Goal: Information Seeking & Learning: Find specific fact

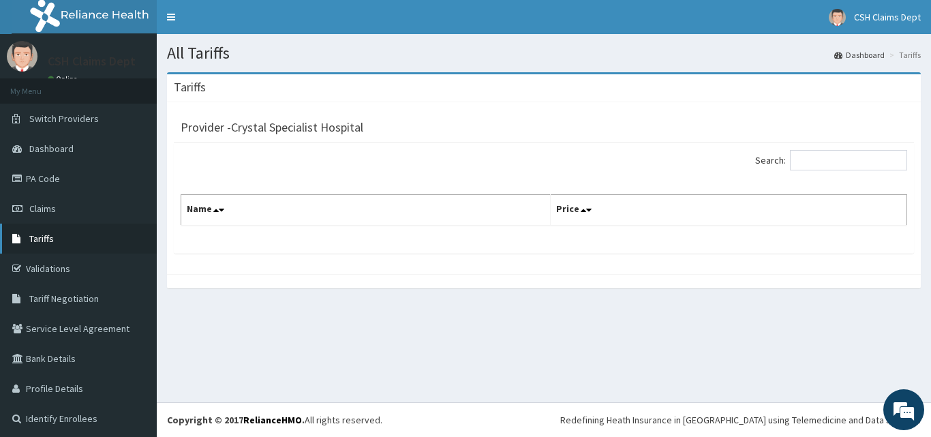
click at [48, 239] on span "Tariffs" at bounding box center [41, 238] width 25 height 12
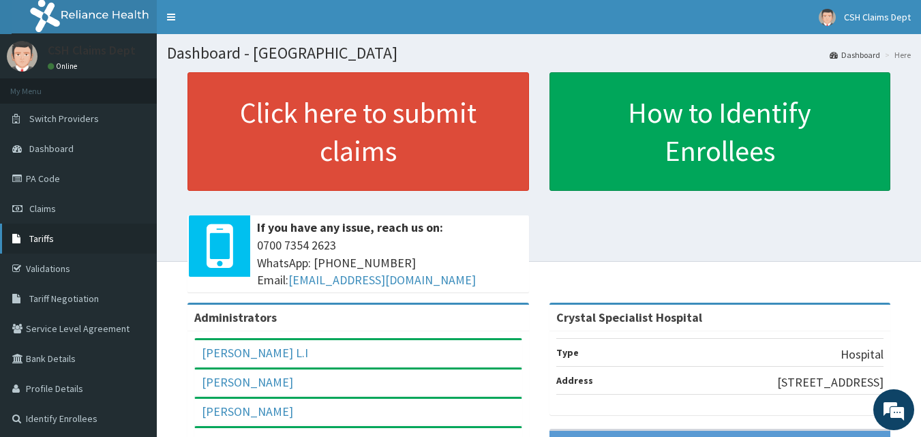
click at [31, 240] on span "Tariffs" at bounding box center [41, 238] width 25 height 12
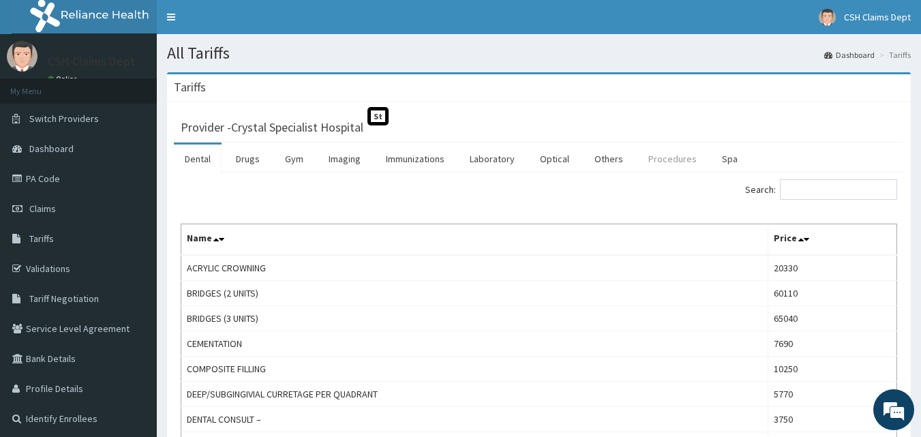
click at [666, 160] on link "Procedures" at bounding box center [672, 159] width 70 height 29
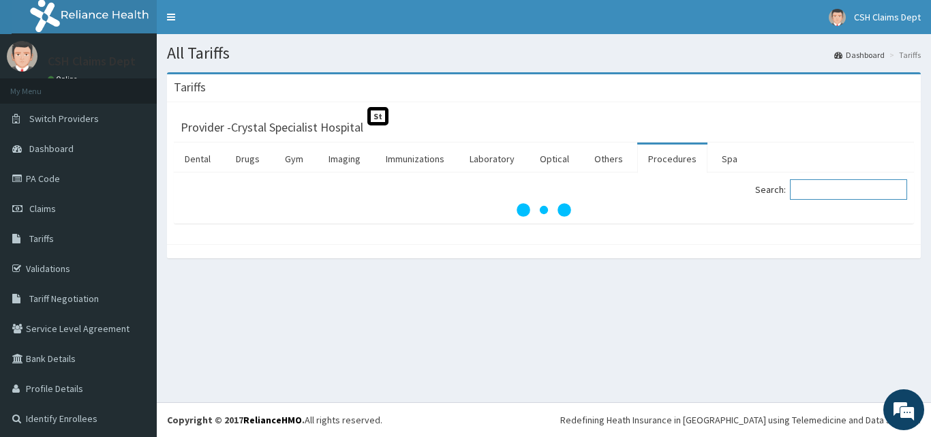
click at [821, 192] on input "Search:" at bounding box center [848, 189] width 117 height 20
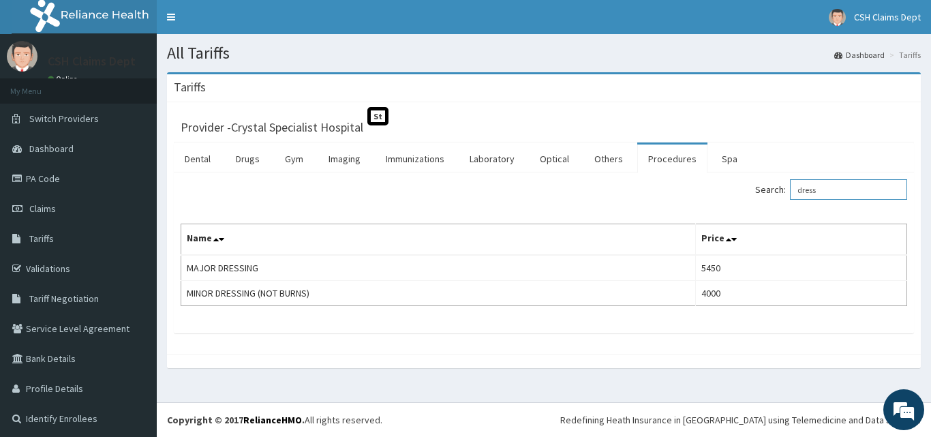
type input "dress"
click at [44, 180] on link "PA Code" at bounding box center [78, 179] width 157 height 30
